Goal: Find specific page/section: Find specific page/section

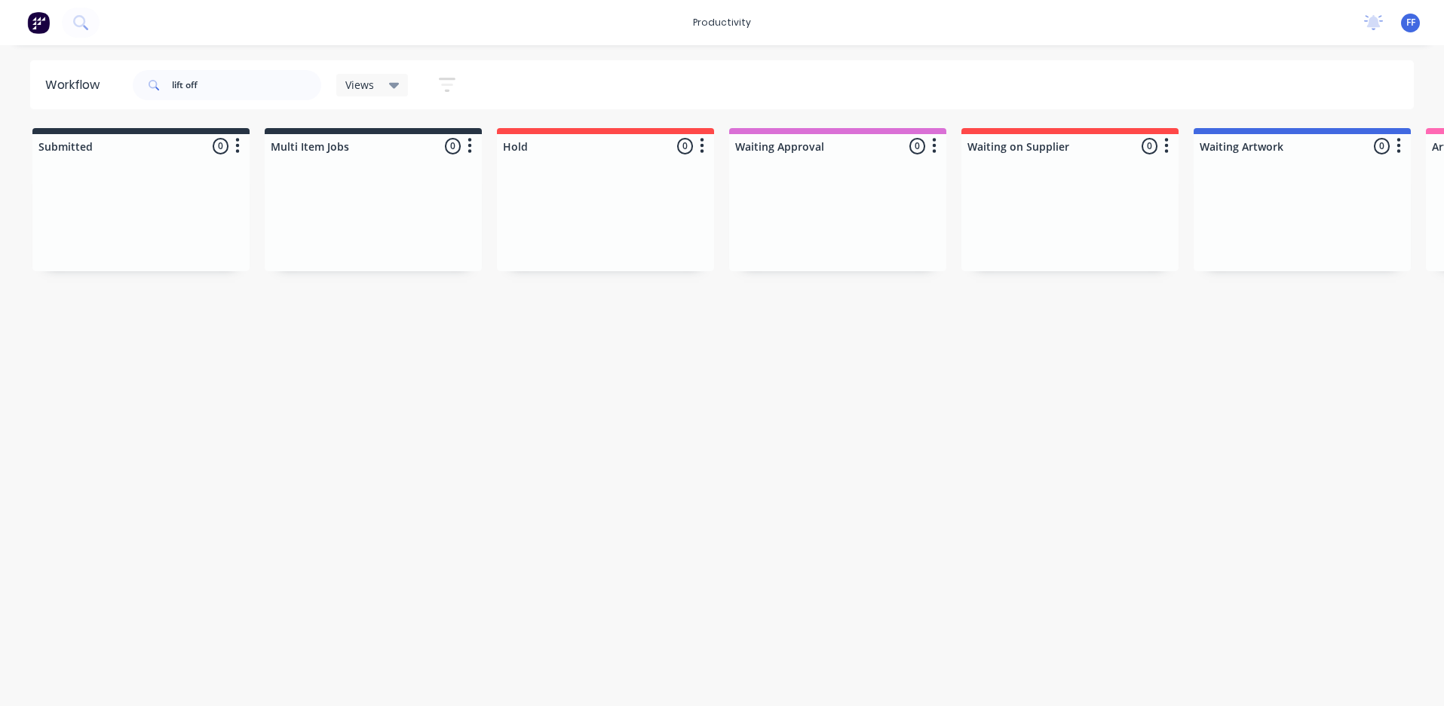
scroll to position [0, 179]
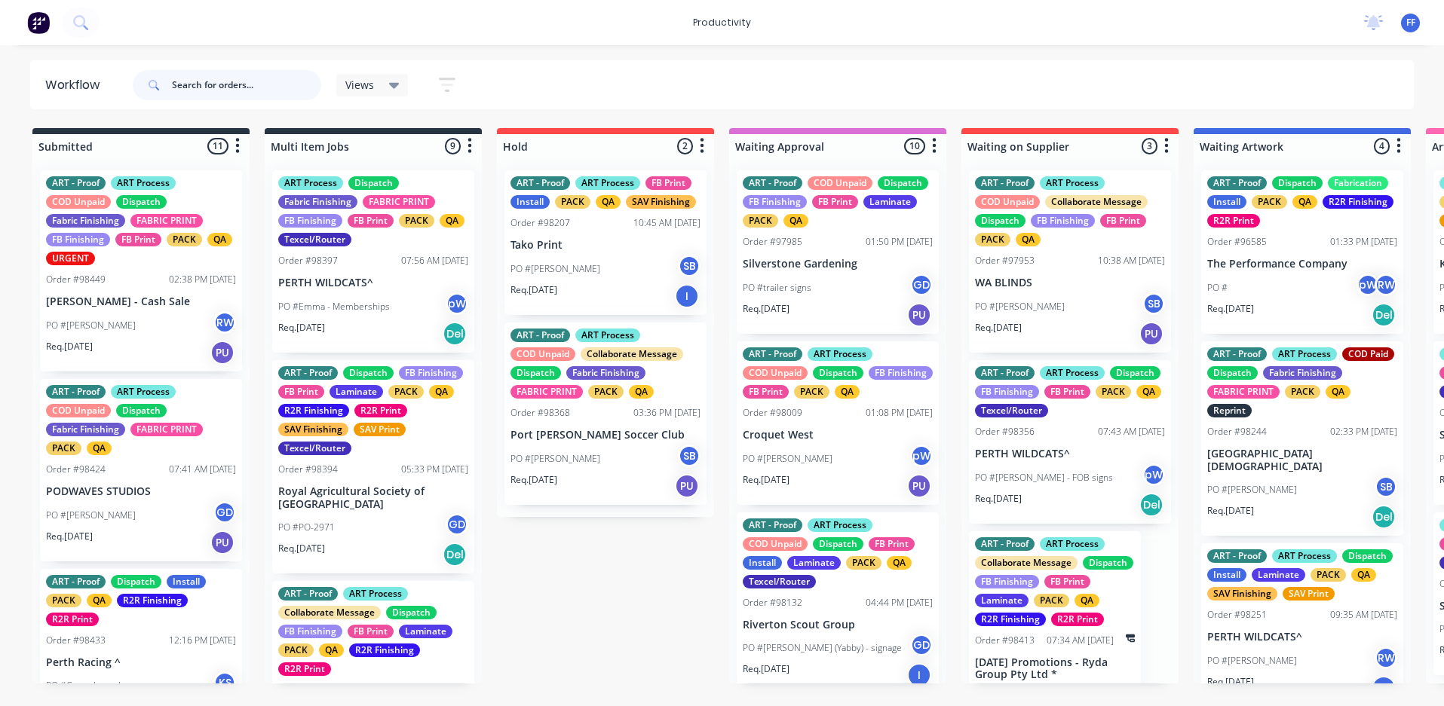
click at [274, 79] on input "text" at bounding box center [246, 85] width 149 height 30
type input "ecu"
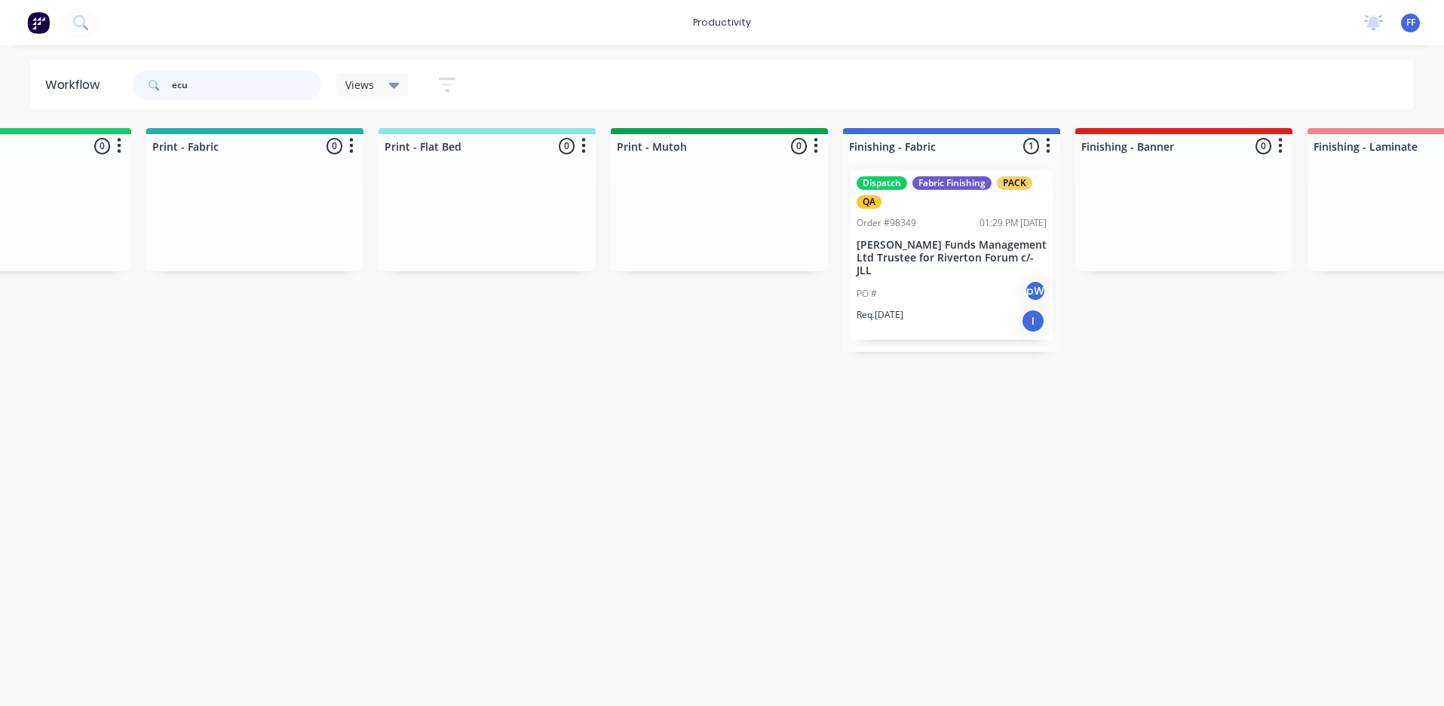
scroll to position [0, 1982]
click at [952, 280] on div "PO # pW" at bounding box center [945, 294] width 190 height 29
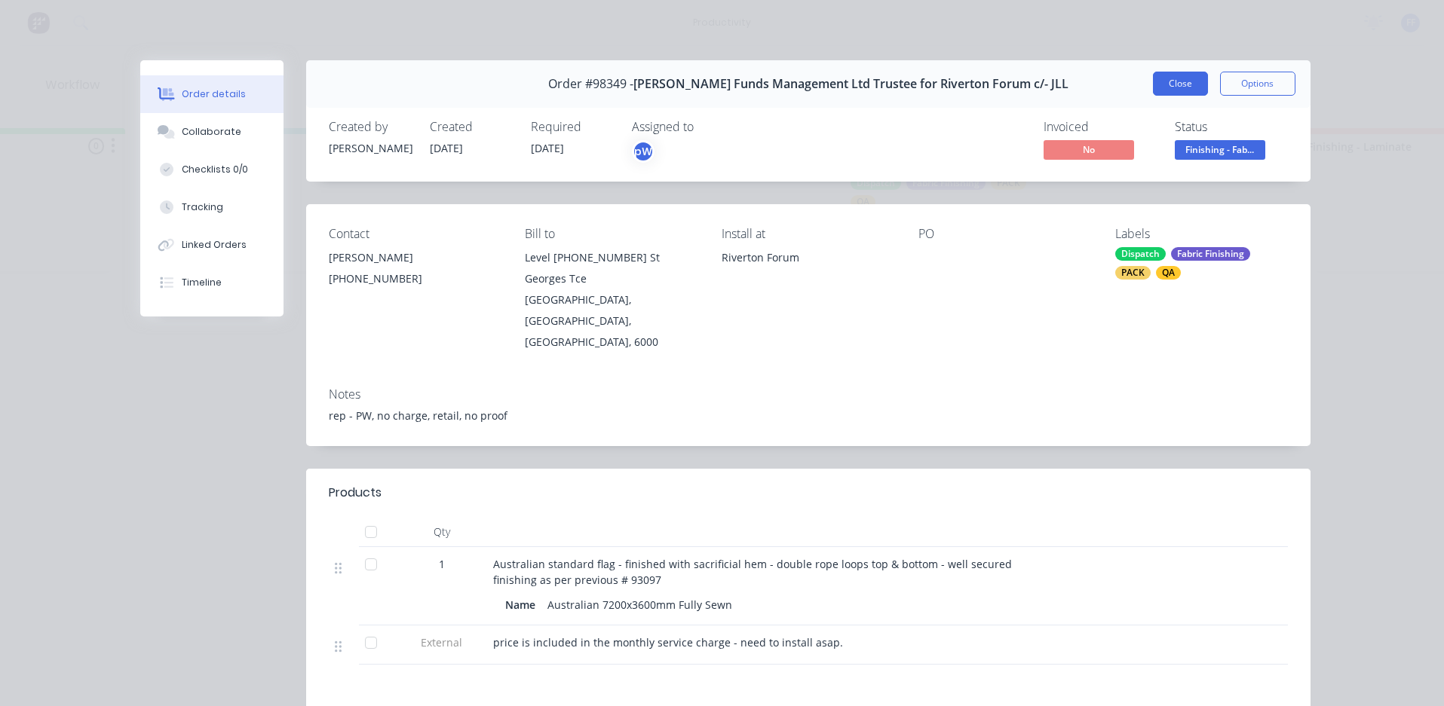
click at [1169, 90] on button "Close" at bounding box center [1180, 84] width 55 height 24
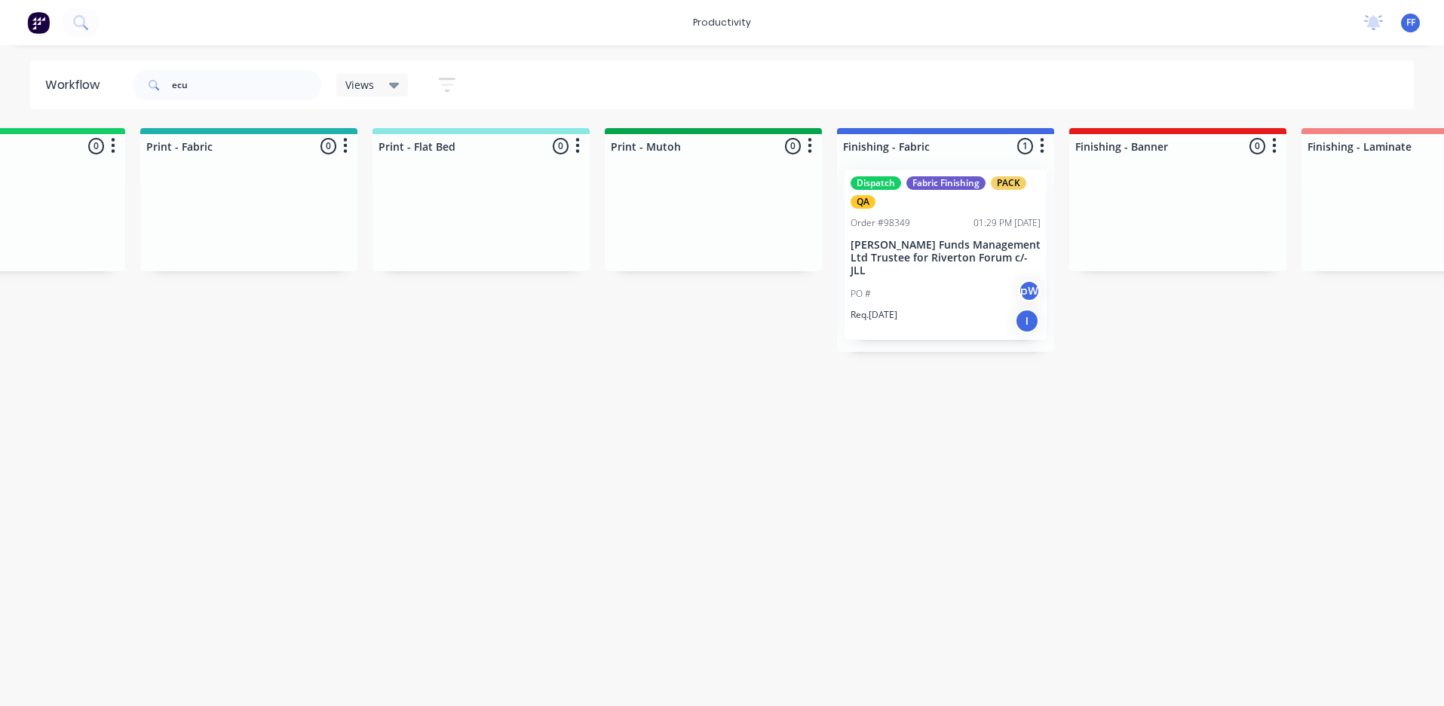
drag, startPoint x: 234, startPoint y: 81, endPoint x: 3, endPoint y: 51, distance: 233.3
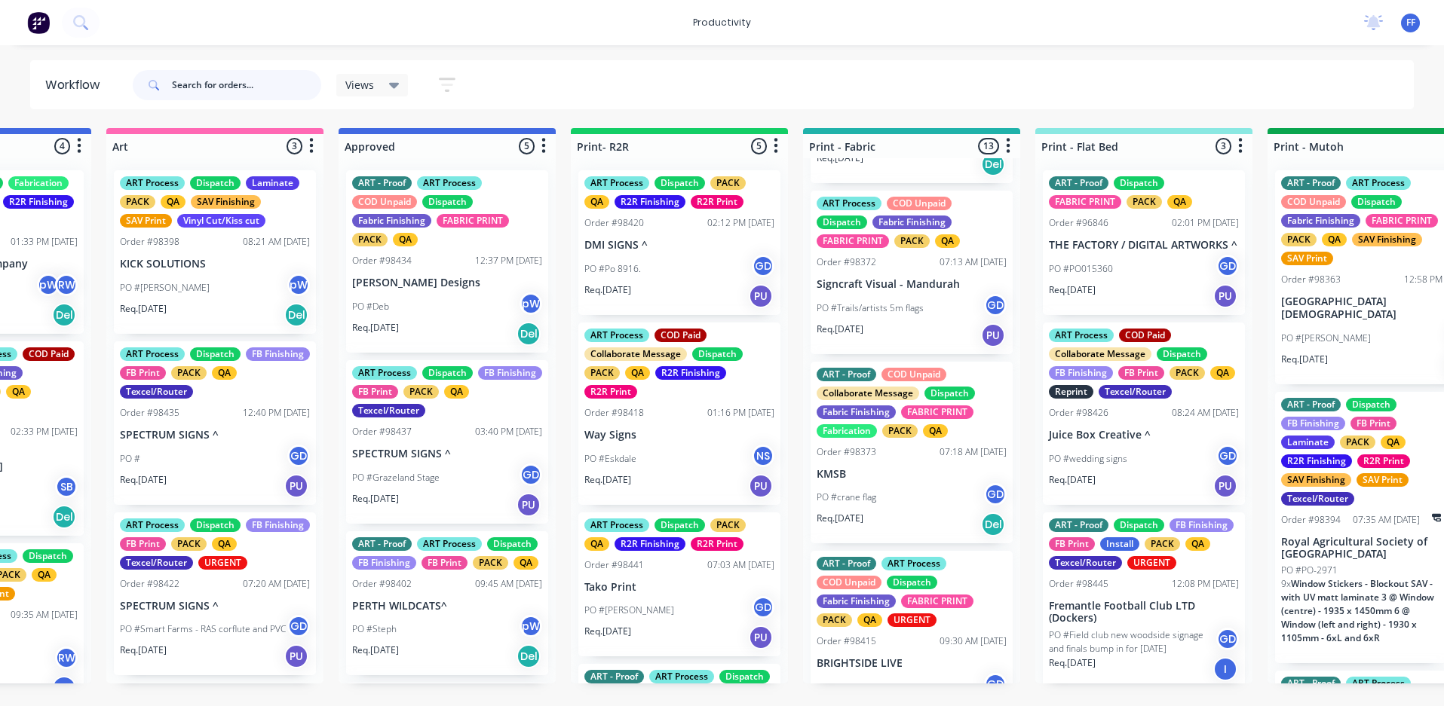
scroll to position [226, 0]
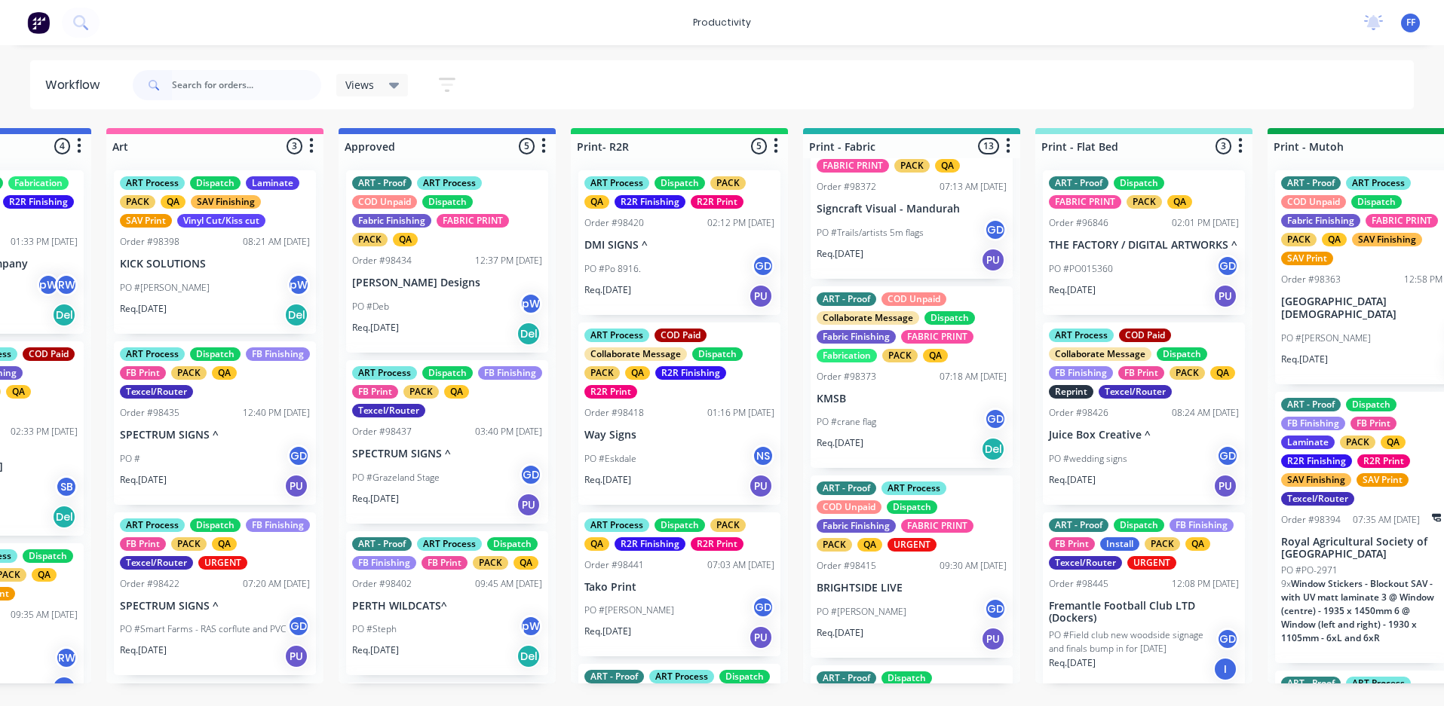
click at [881, 577] on div "ART - Proof ART Process COD Unpaid Dispatch Fabric Finishing FABRIC PRINT PACK …" at bounding box center [911, 567] width 202 height 182
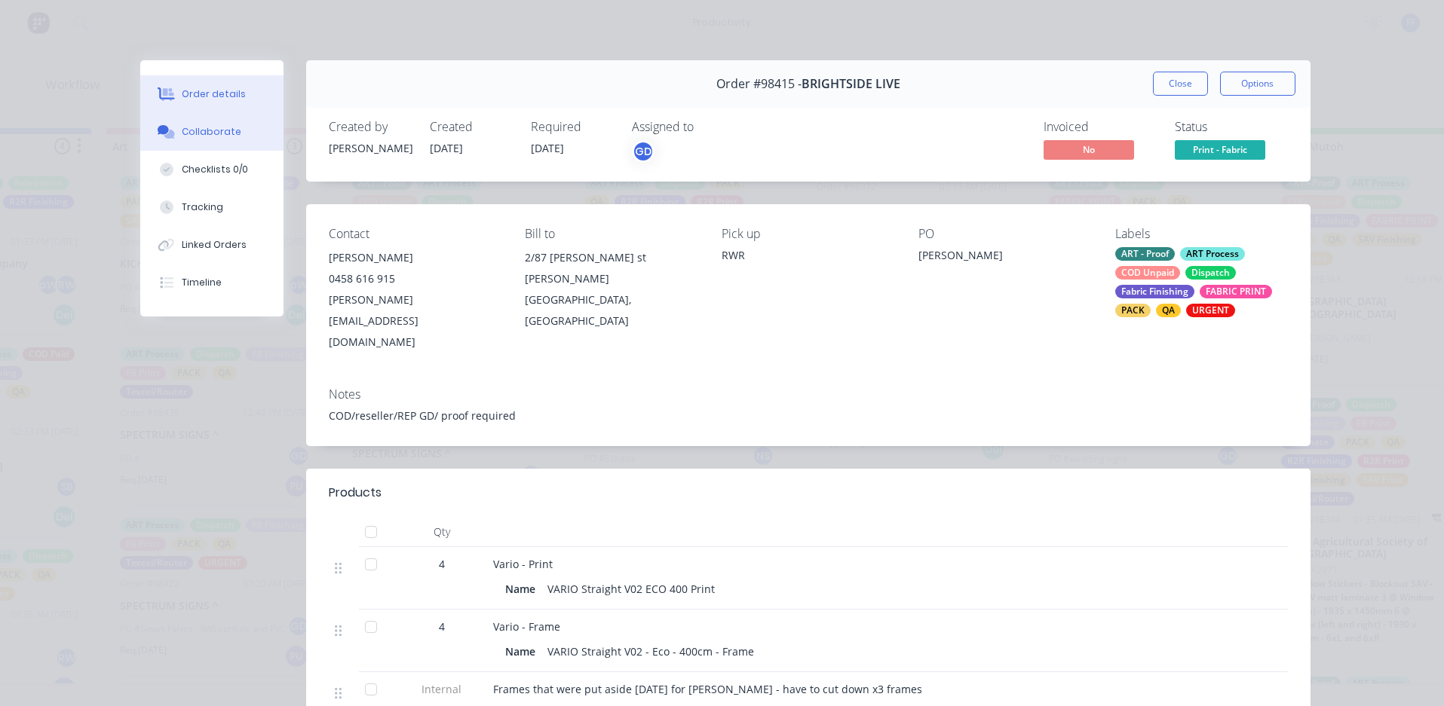
click at [214, 147] on button "Collaborate" at bounding box center [211, 132] width 143 height 38
